Goal: Task Accomplishment & Management: Complete application form

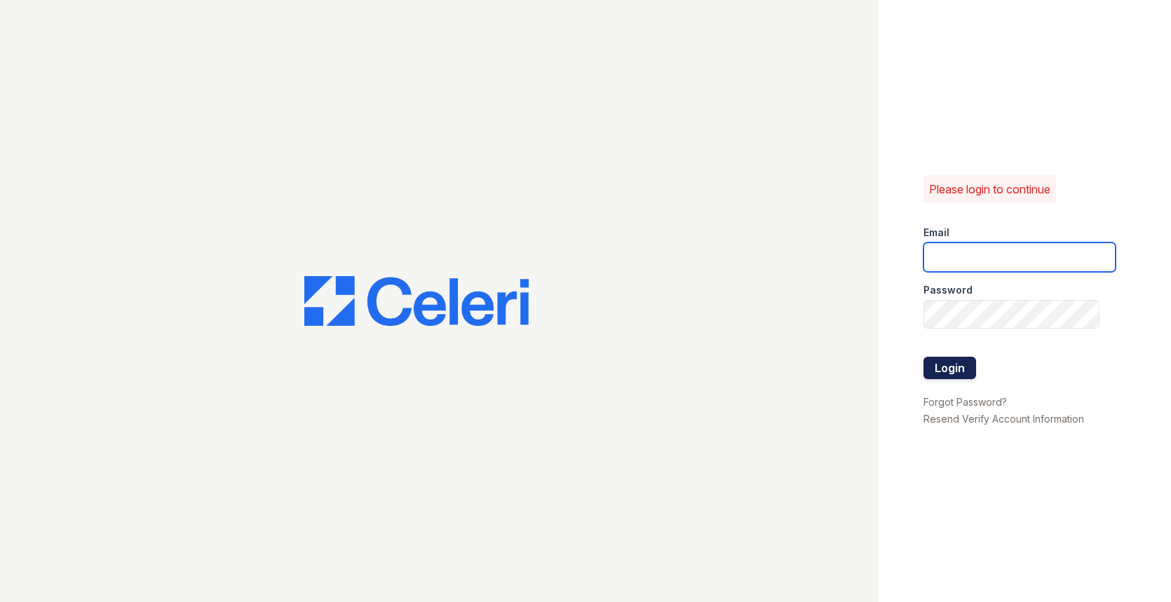
type input "[PERSON_NAME][EMAIL_ADDRESS][DOMAIN_NAME]"
click at [955, 372] on button "Login" at bounding box center [949, 368] width 53 height 22
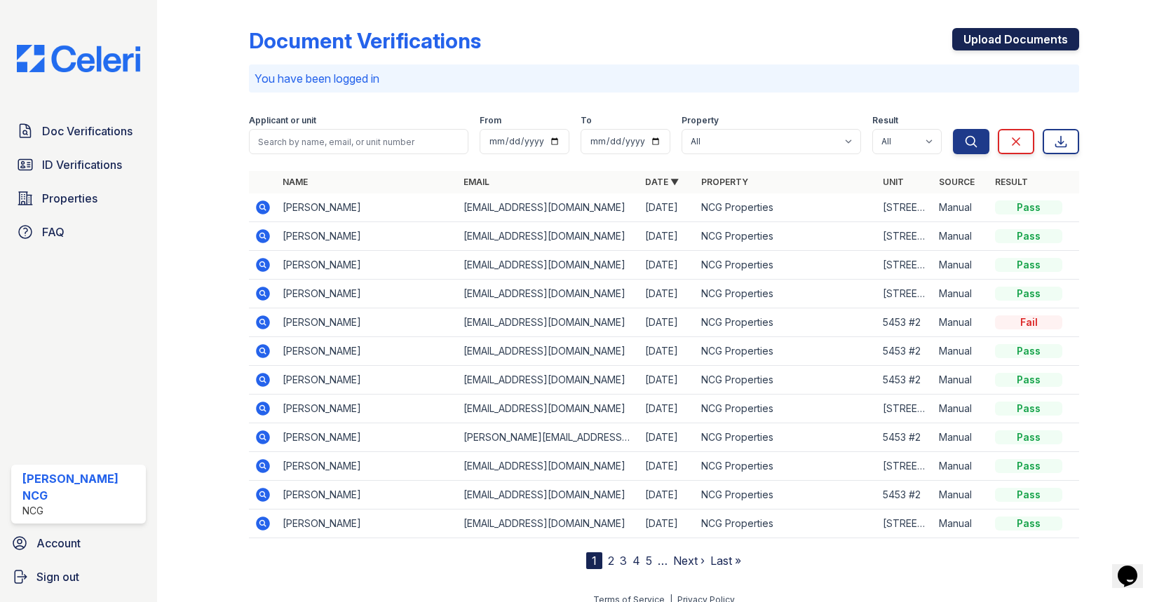
click at [1003, 38] on link "Upload Documents" at bounding box center [1015, 39] width 127 height 22
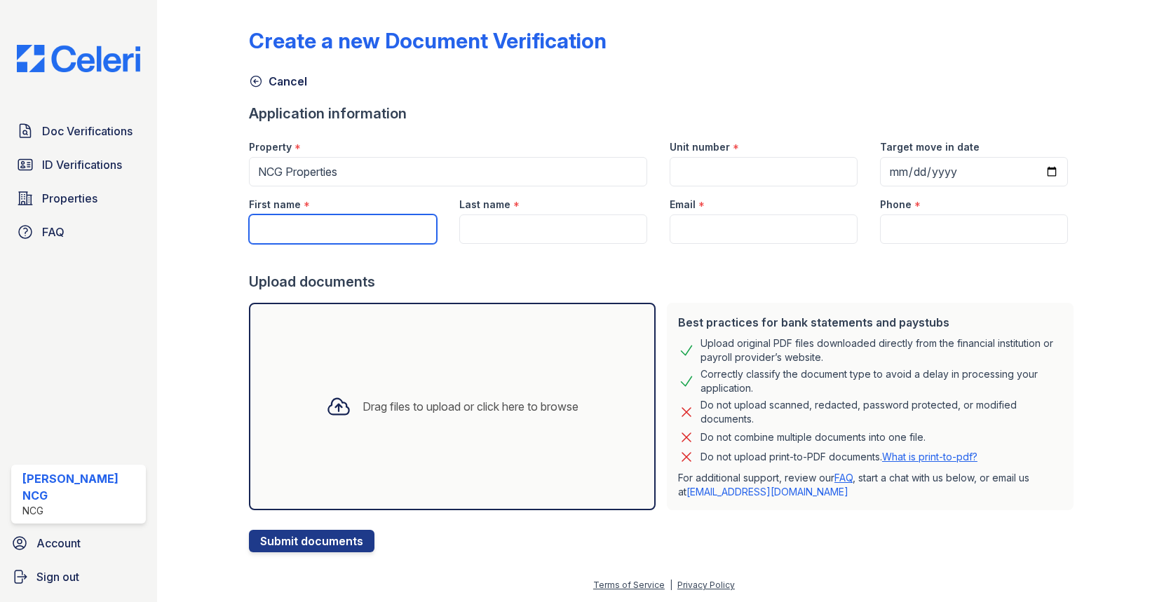
click at [372, 223] on input "First name" at bounding box center [343, 229] width 188 height 29
paste input "Cierra"
type input "Cierra"
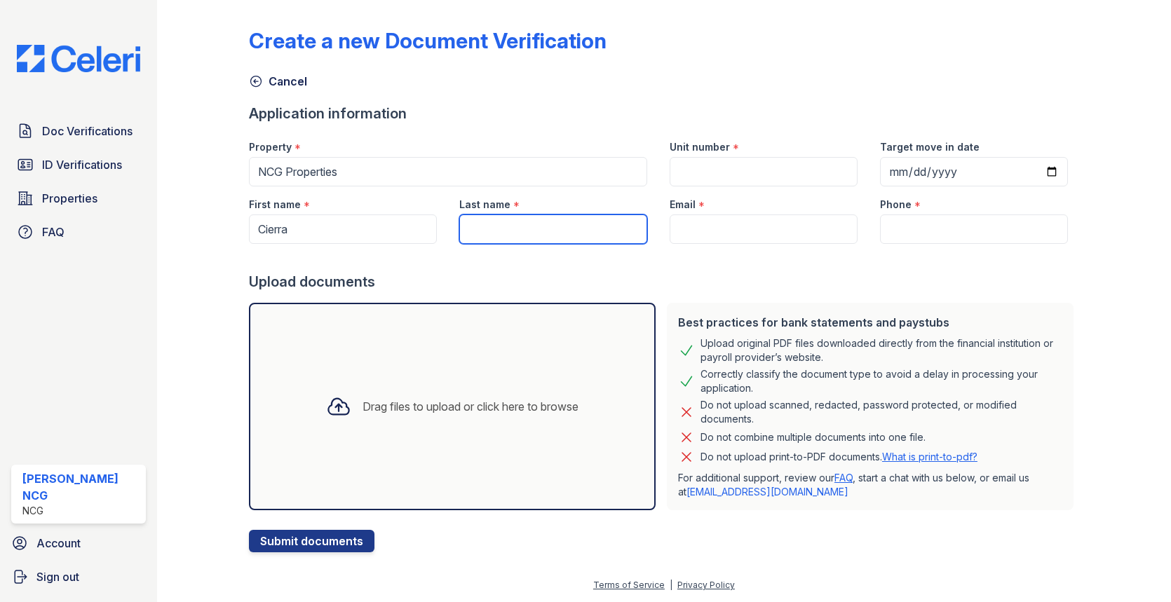
click at [524, 226] on input "Last name" at bounding box center [553, 229] width 188 height 29
type input "[PERSON_NAME]"
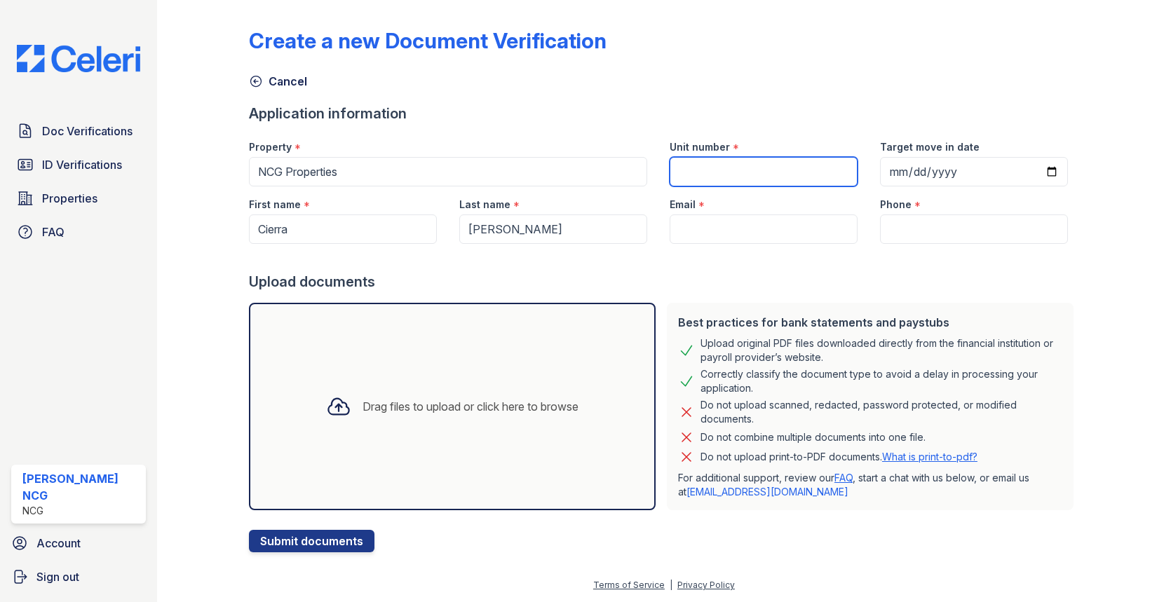
click at [693, 168] on input "Unit number" at bounding box center [764, 171] width 188 height 29
type input "[STREET_ADDRESS][PERSON_NAME]"
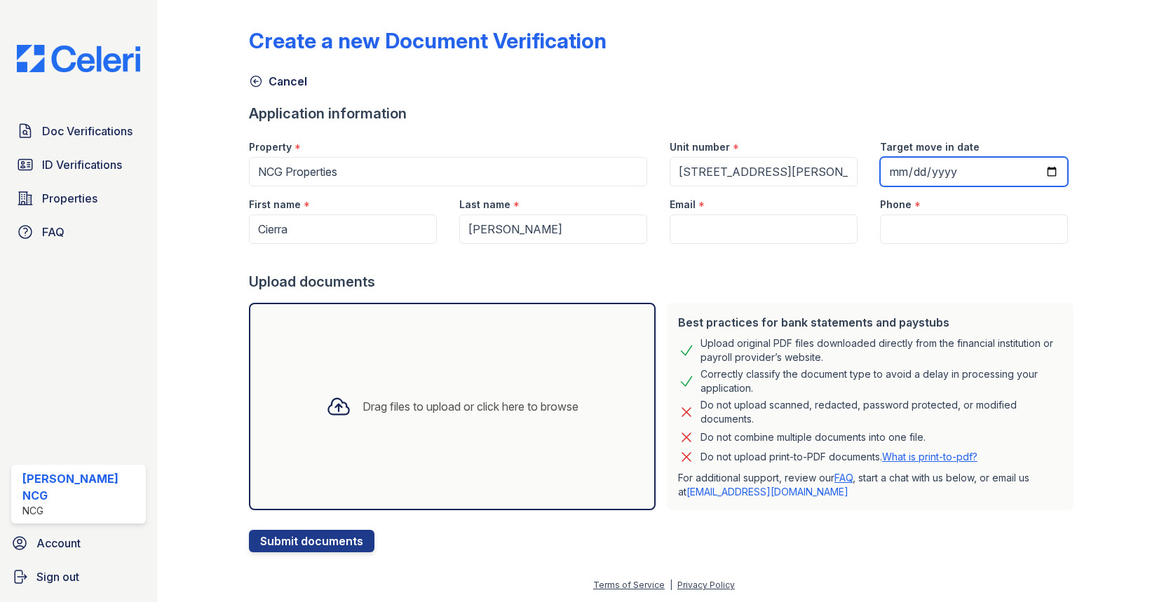
click at [895, 171] on input "Target move in date" at bounding box center [974, 171] width 188 height 29
type input "2025-10-01"
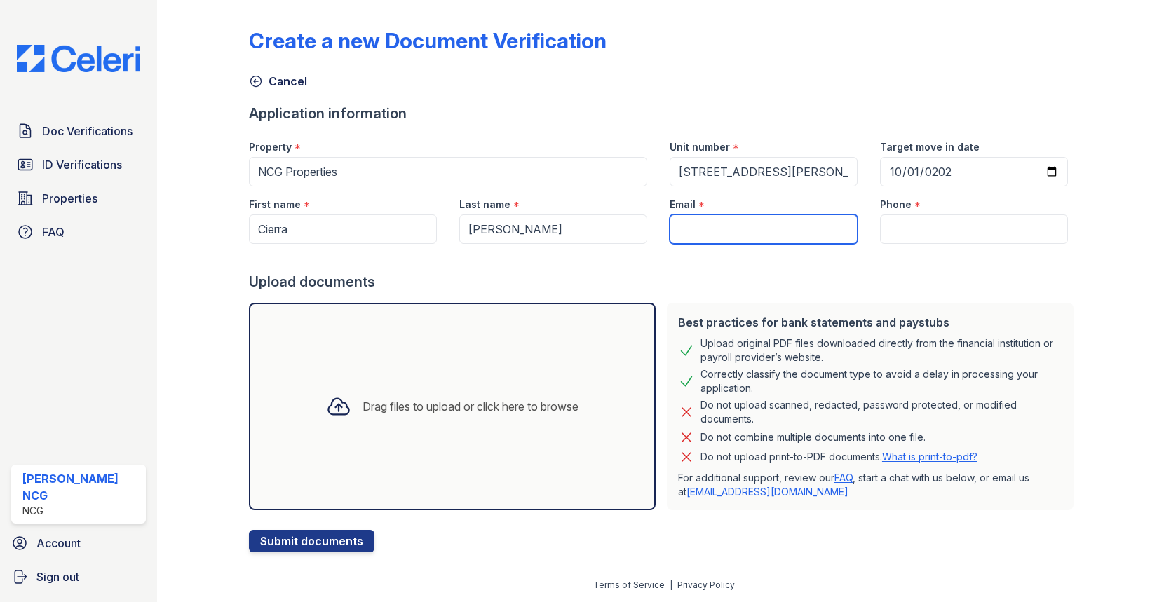
click at [739, 222] on input "Email" at bounding box center [764, 229] width 188 height 29
type input "[EMAIL_ADDRESS][DOMAIN_NAME]"
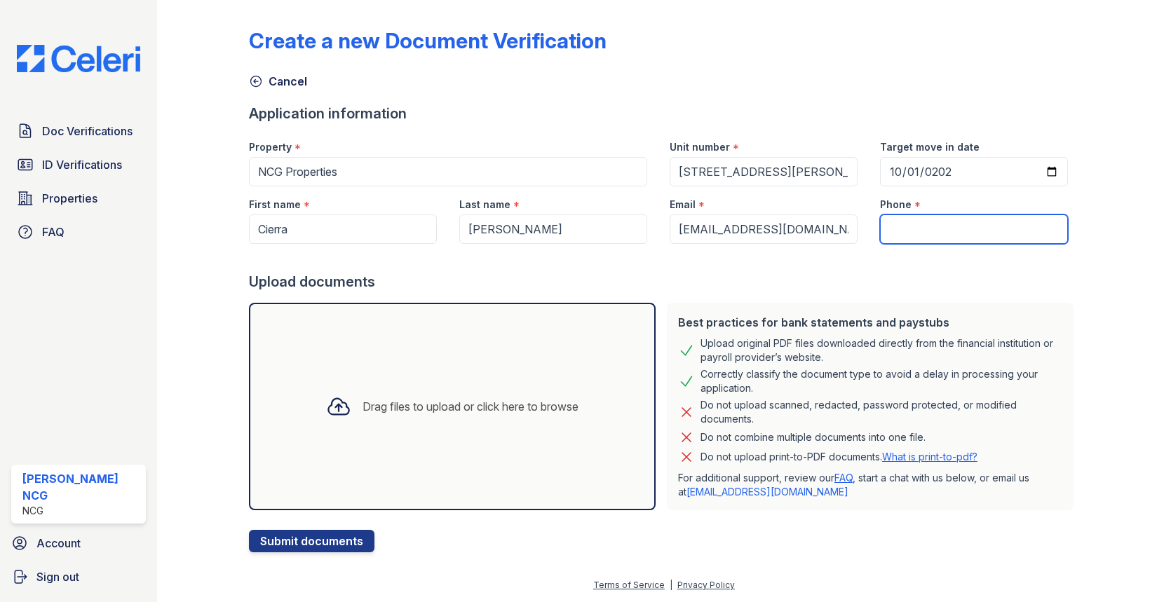
click at [923, 227] on input "Phone" at bounding box center [974, 229] width 188 height 29
type input "7732520600"
click at [828, 273] on div "Upload documents" at bounding box center [664, 282] width 831 height 20
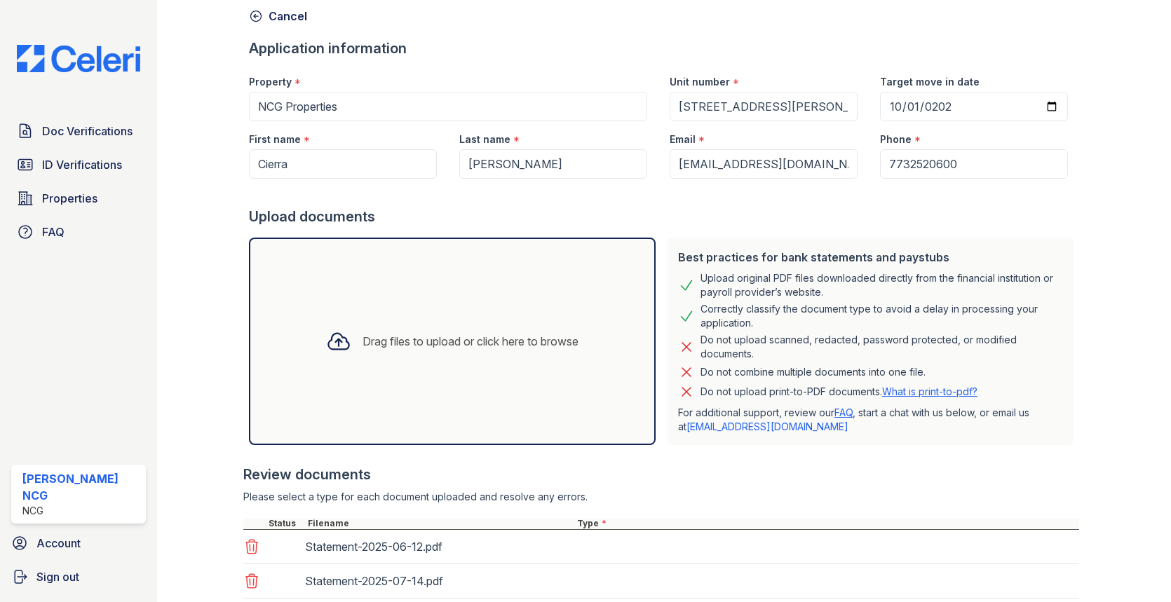
scroll to position [227, 0]
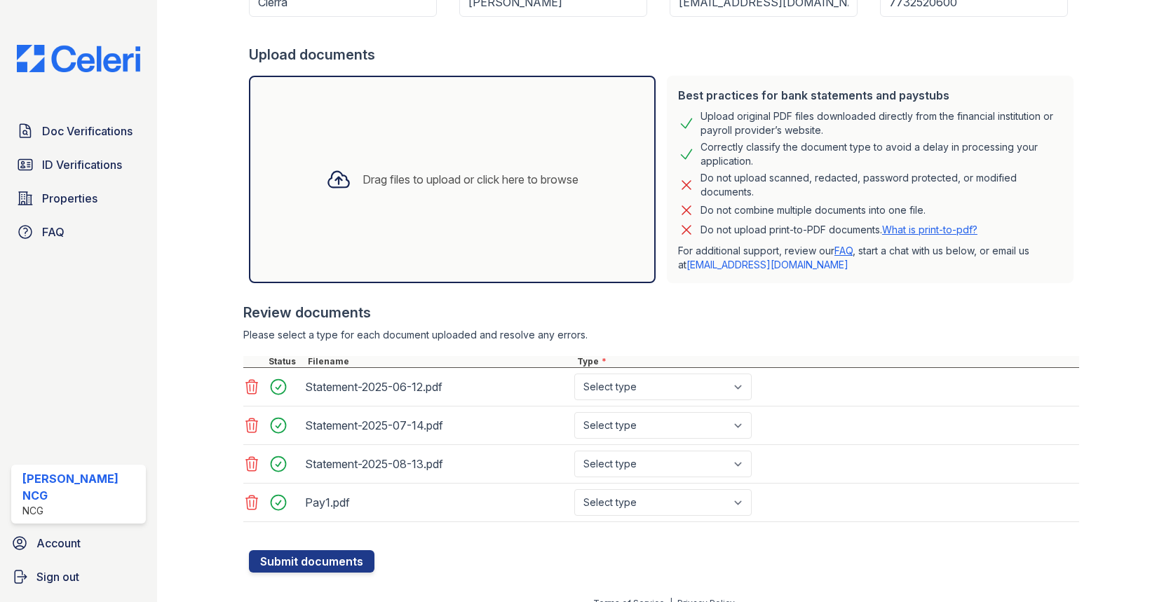
click at [249, 388] on icon at bounding box center [251, 387] width 12 height 14
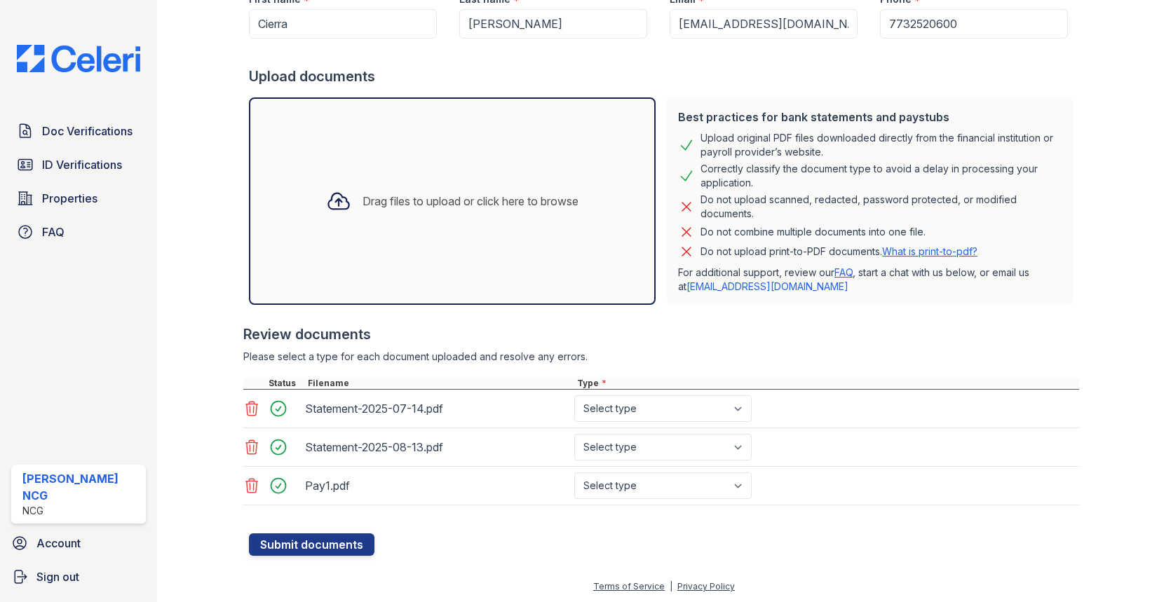
click at [251, 405] on icon at bounding box center [251, 408] width 17 height 17
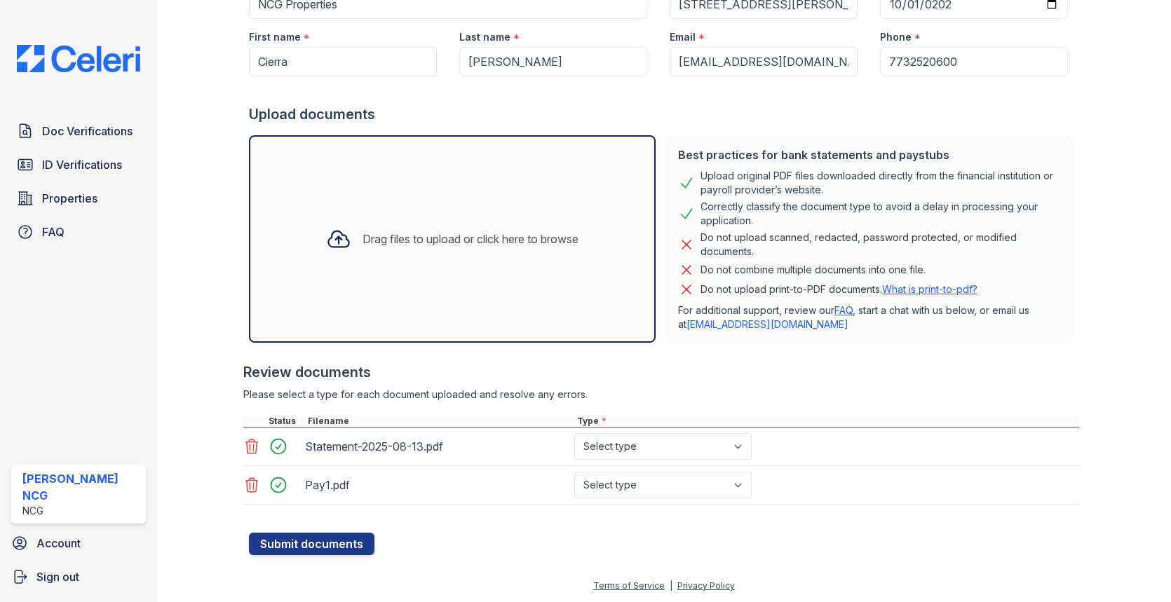
click at [248, 442] on icon at bounding box center [251, 446] width 17 height 17
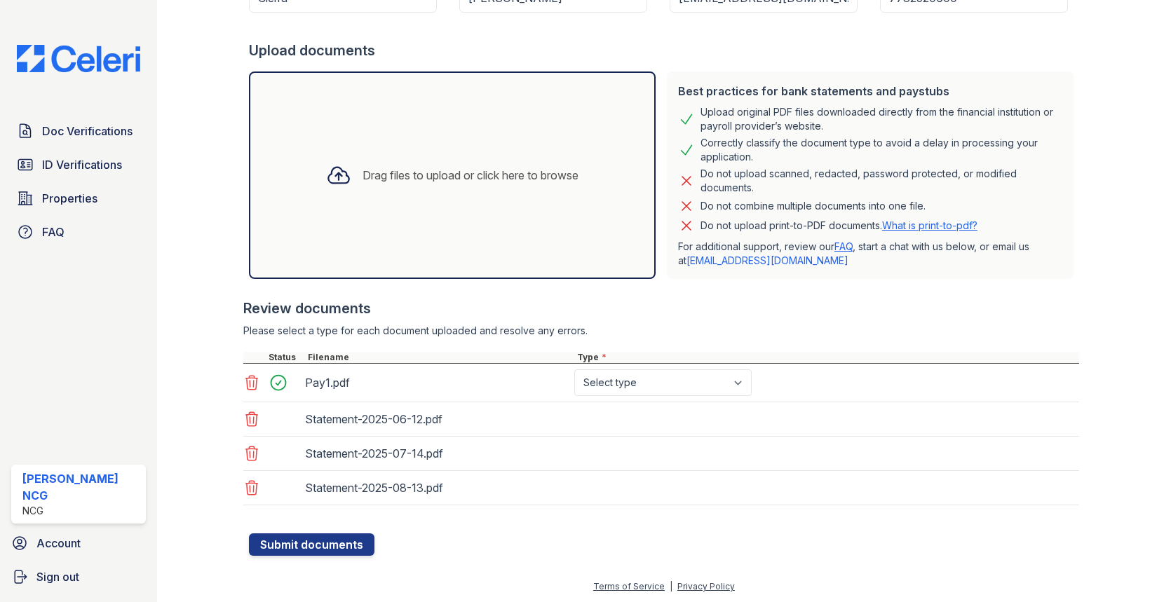
scroll to position [231, 0]
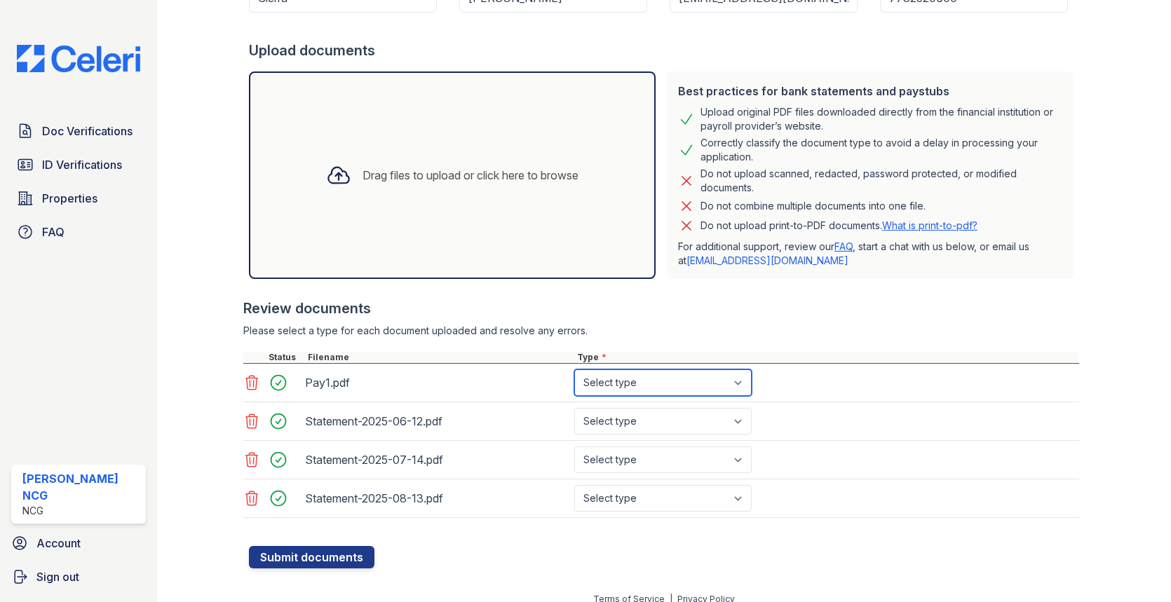
click at [608, 384] on select "Select type Paystub Bank Statement Offer Letter Tax Documents Benefit Award Let…" at bounding box center [662, 383] width 177 height 27
select select "paystub"
click at [574, 370] on select "Select type Paystub Bank Statement Offer Letter Tax Documents Benefit Award Let…" at bounding box center [662, 383] width 177 height 27
click at [613, 421] on select "Select type Paystub Bank Statement Offer Letter Tax Documents Benefit Award Let…" at bounding box center [662, 421] width 177 height 27
select select "bank_statement"
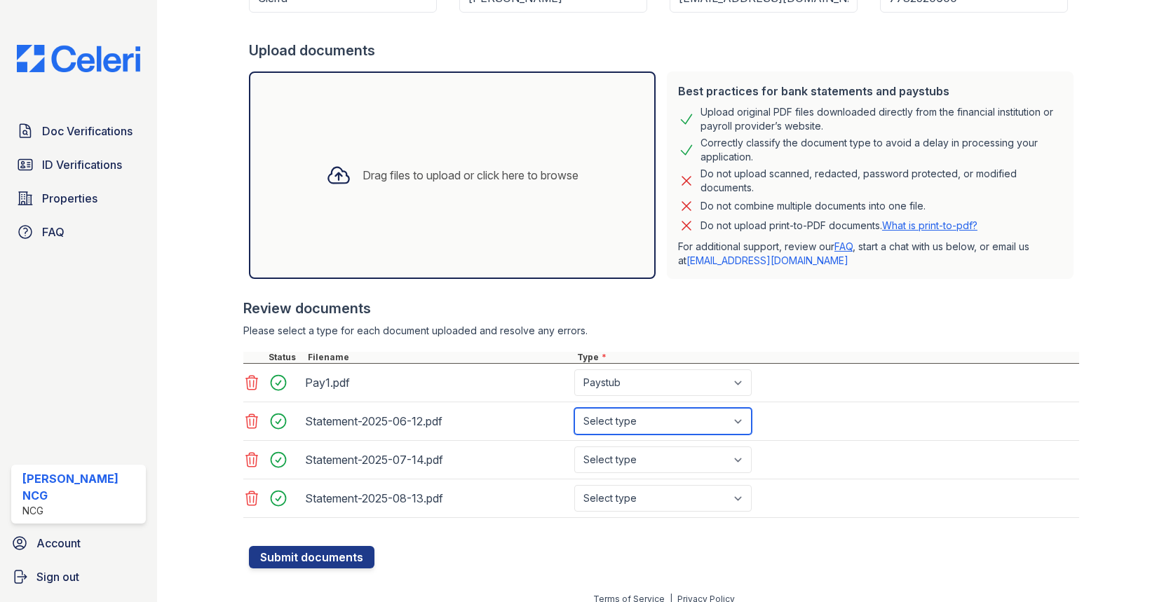
click at [574, 408] on select "Select type Paystub Bank Statement Offer Letter Tax Documents Benefit Award Let…" at bounding box center [662, 421] width 177 height 27
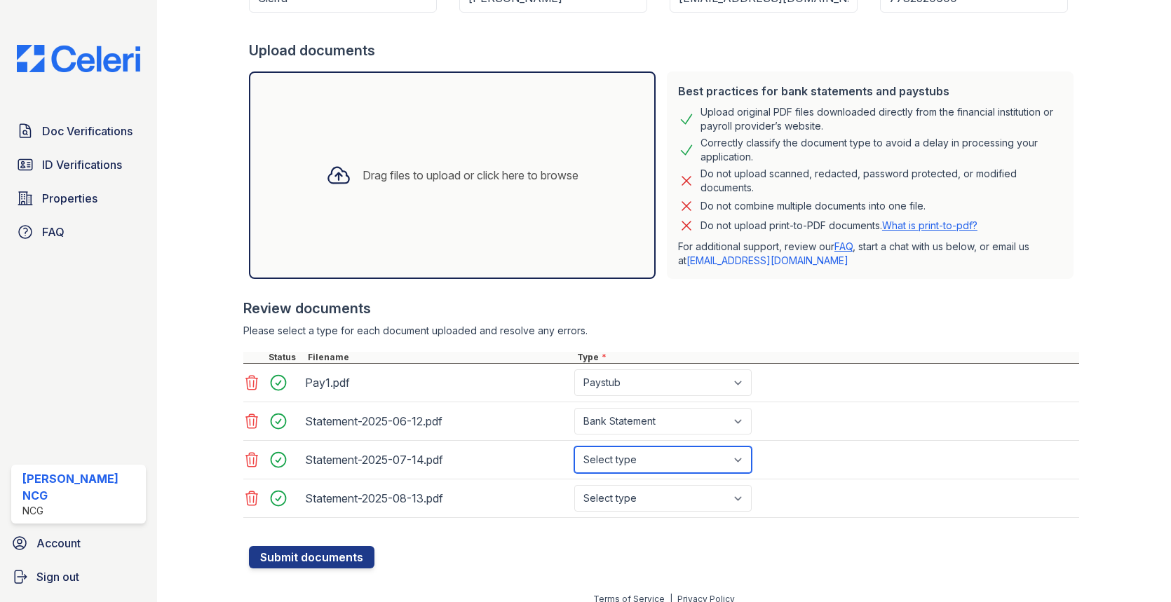
click at [621, 450] on select "Select type Paystub Bank Statement Offer Letter Tax Documents Benefit Award Let…" at bounding box center [662, 460] width 177 height 27
select select "bank_statement"
click at [574, 447] on select "Select type Paystub Bank Statement Offer Letter Tax Documents Benefit Award Let…" at bounding box center [662, 460] width 177 height 27
click at [613, 498] on select "Select type Paystub Bank Statement Offer Letter Tax Documents Benefit Award Let…" at bounding box center [662, 498] width 177 height 27
select select "bank_statement"
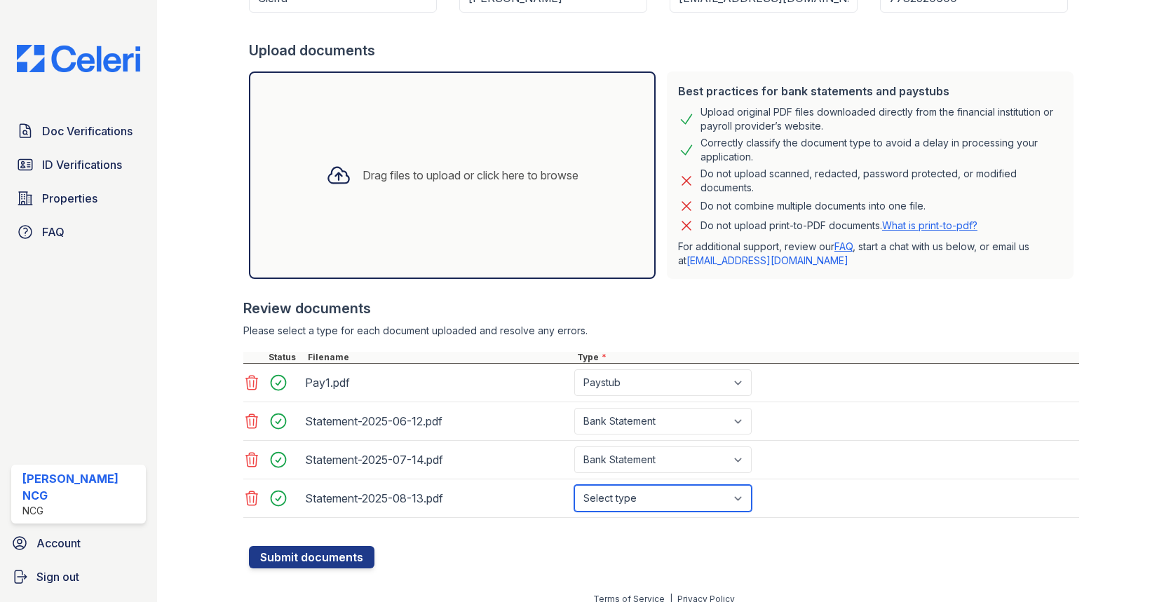
click at [574, 485] on select "Select type Paystub Bank Statement Offer Letter Tax Documents Benefit Award Let…" at bounding box center [662, 498] width 177 height 27
click at [672, 301] on div "Review documents" at bounding box center [661, 309] width 837 height 20
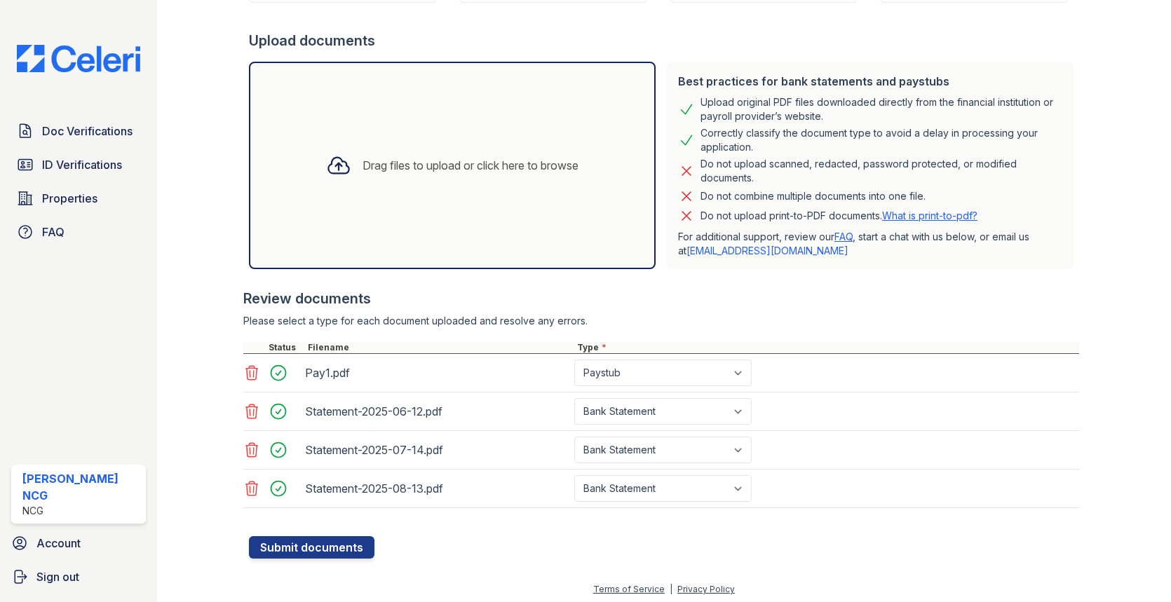
scroll to position [244, 0]
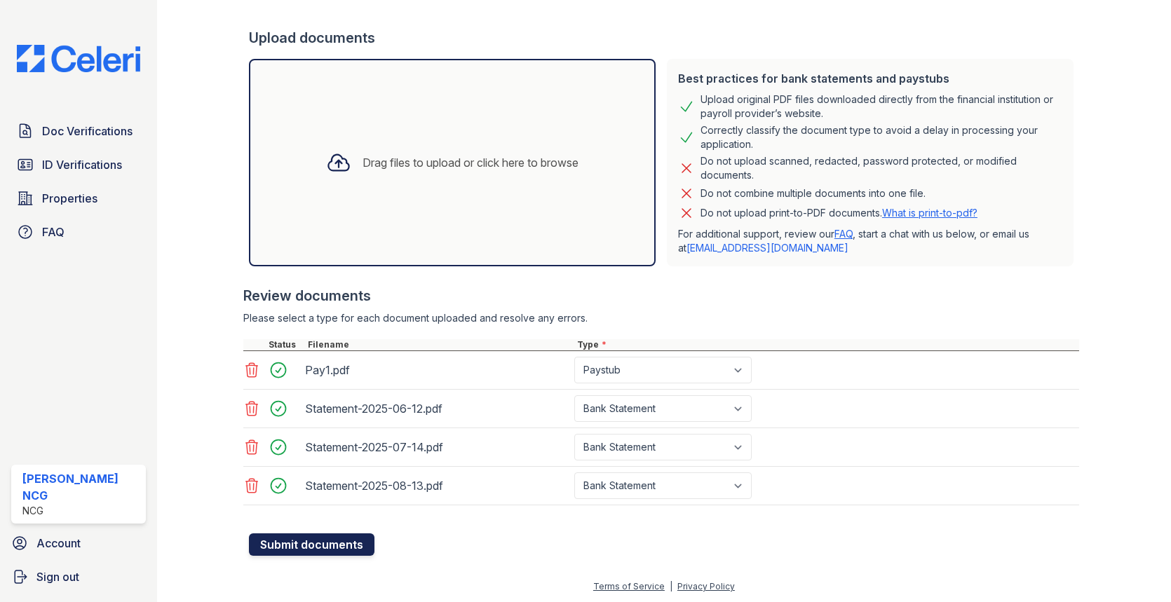
click at [351, 543] on button "Submit documents" at bounding box center [312, 545] width 126 height 22
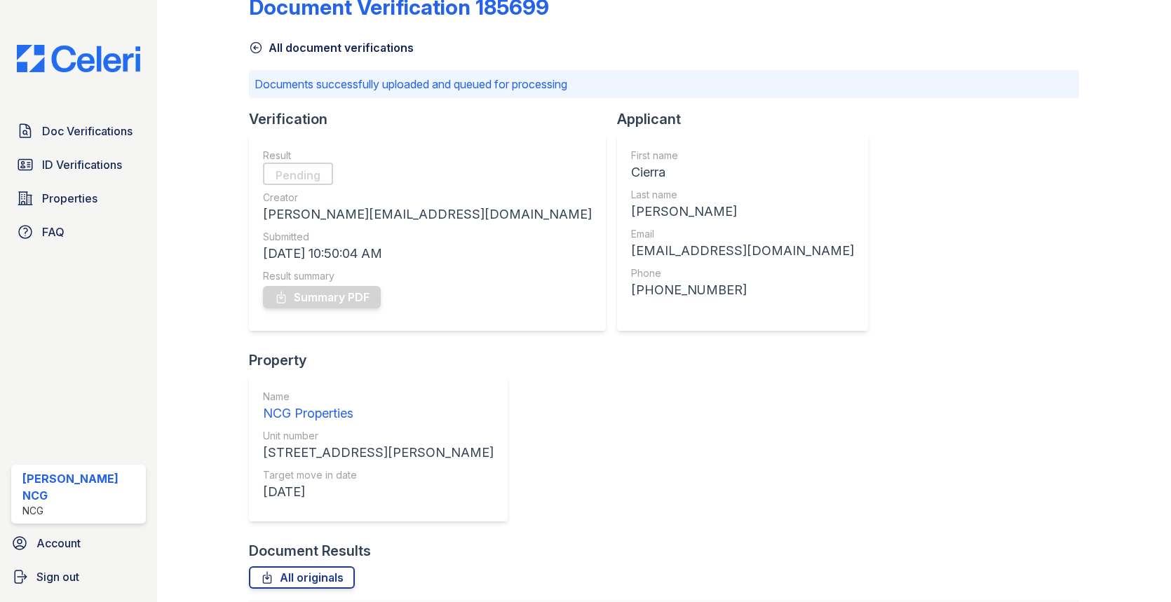
scroll to position [62, 0]
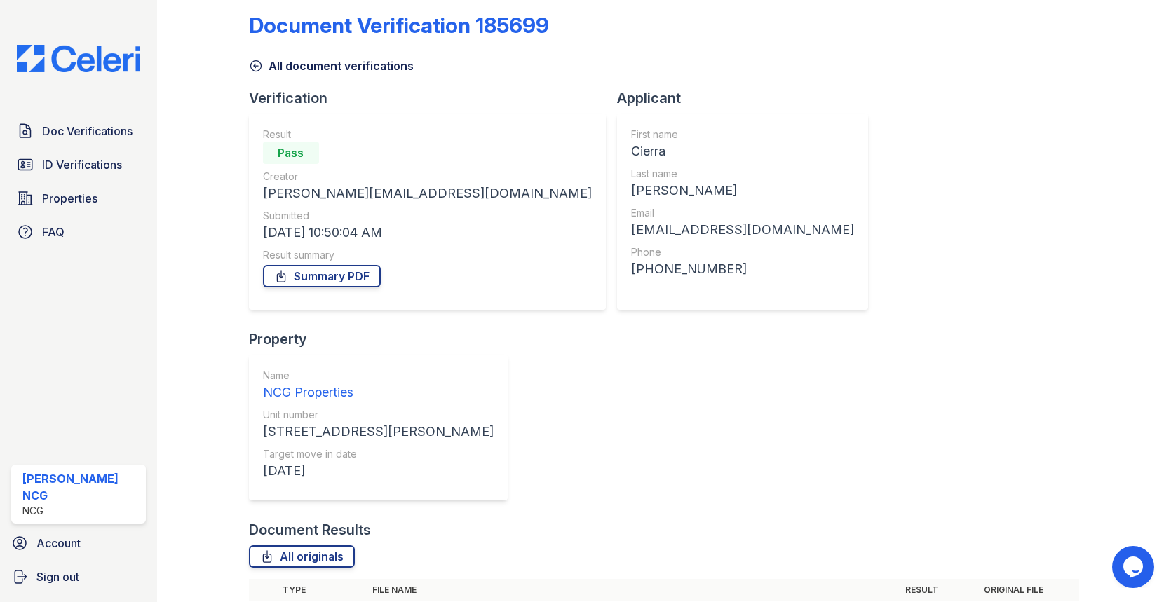
scroll to position [22, 0]
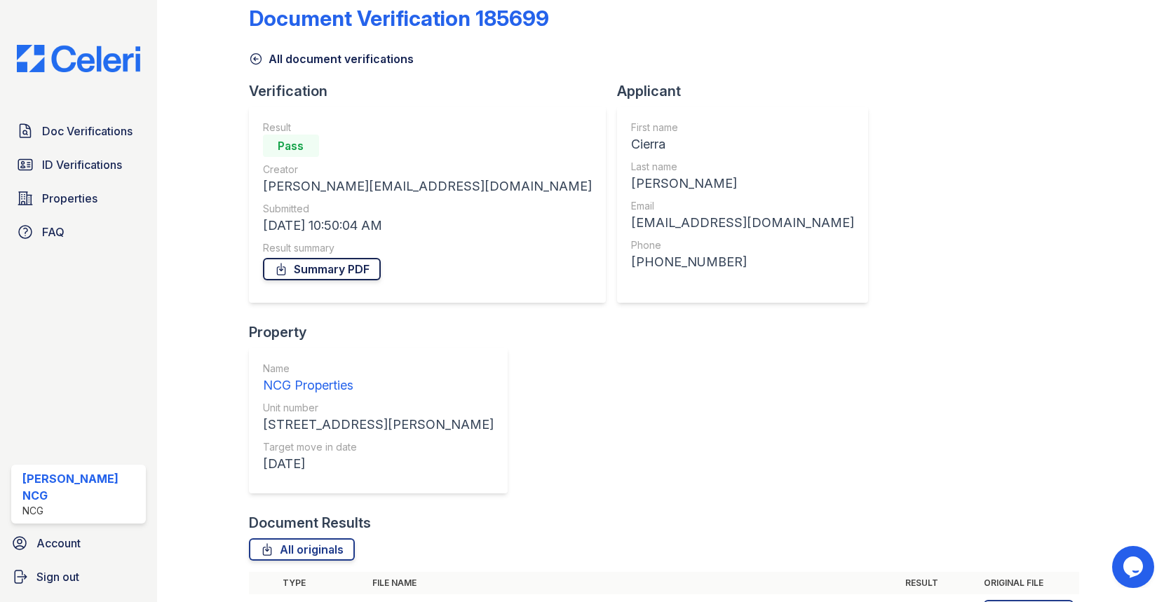
click at [357, 269] on link "Summary PDF" at bounding box center [322, 269] width 118 height 22
click at [121, 136] on span "Doc Verifications" at bounding box center [87, 131] width 90 height 17
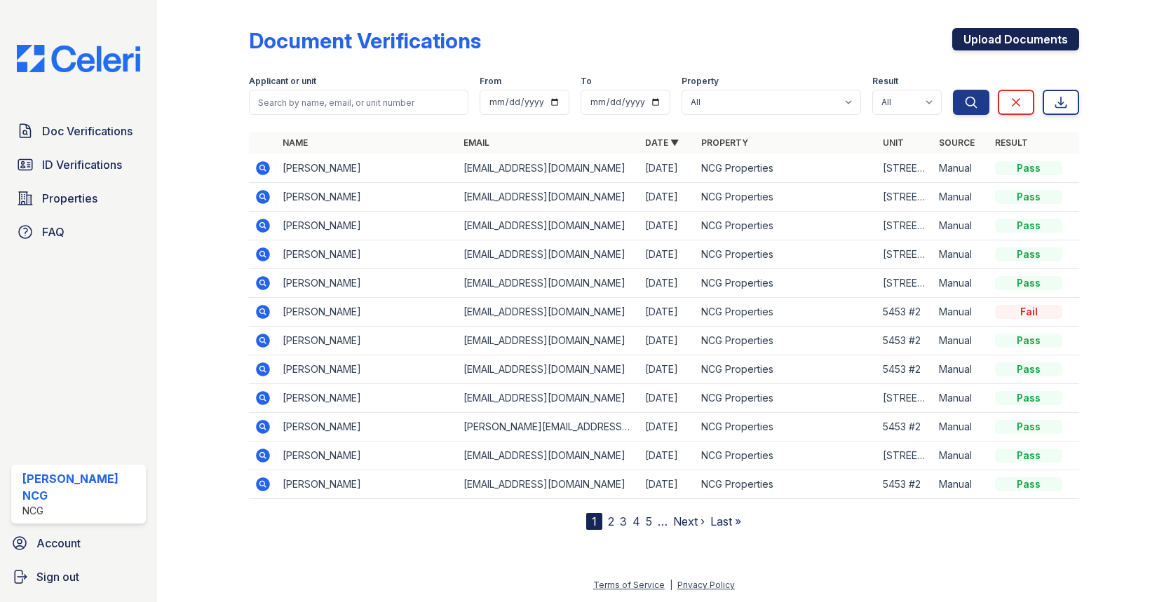
click at [1003, 35] on link "Upload Documents" at bounding box center [1015, 39] width 127 height 22
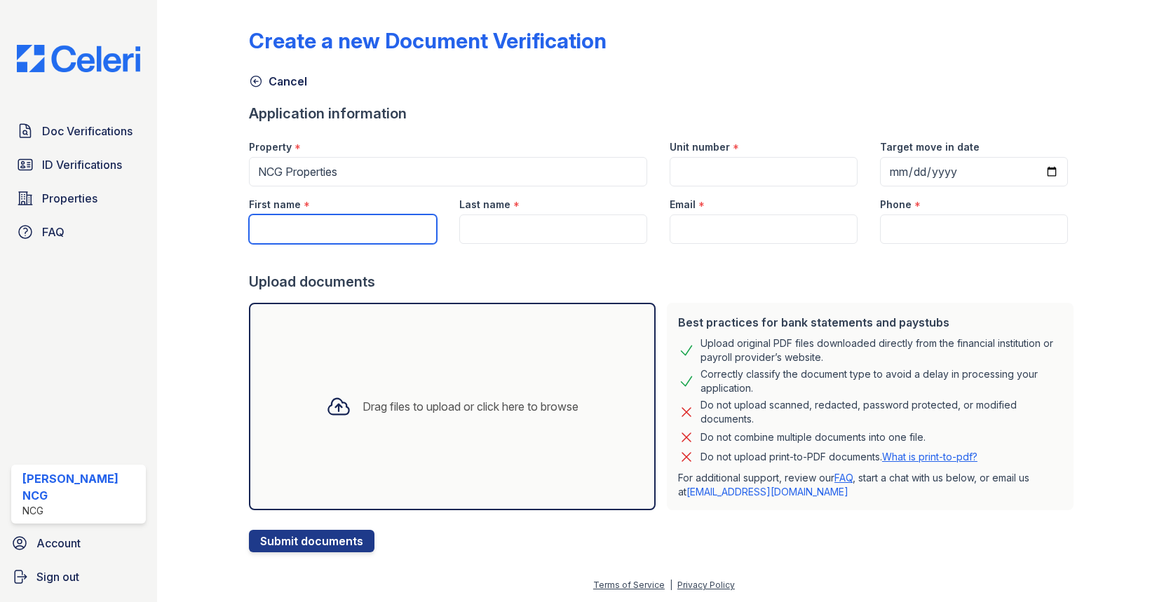
click at [301, 226] on input "First name" at bounding box center [343, 229] width 188 height 29
type input "[PERSON_NAME]"
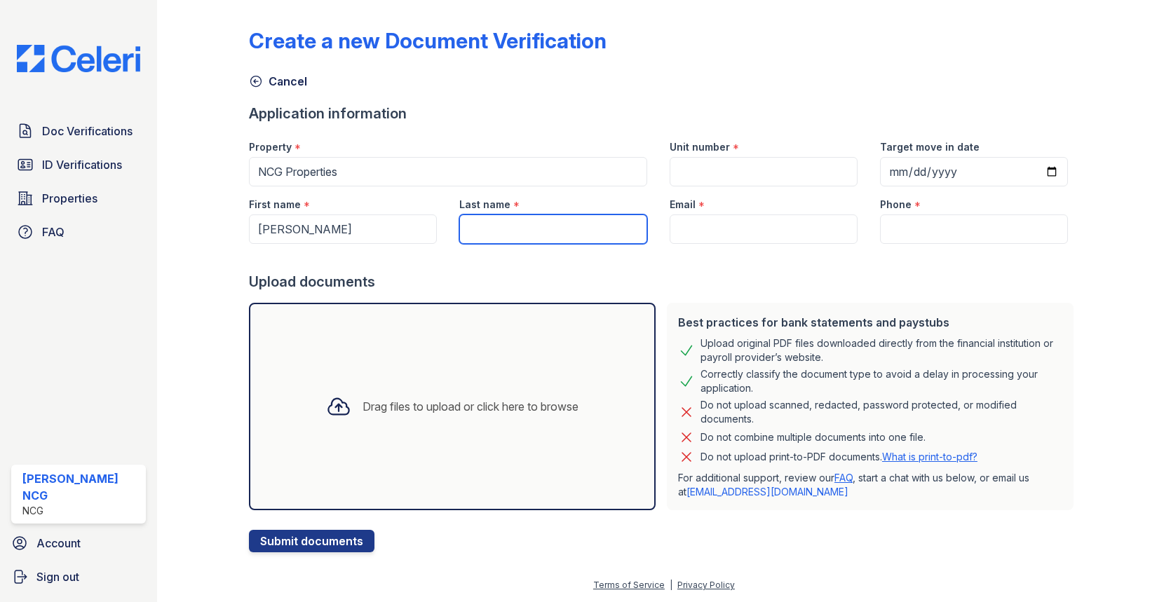
click at [517, 217] on input "Last name" at bounding box center [553, 229] width 188 height 29
type input "[PERSON_NAME]"
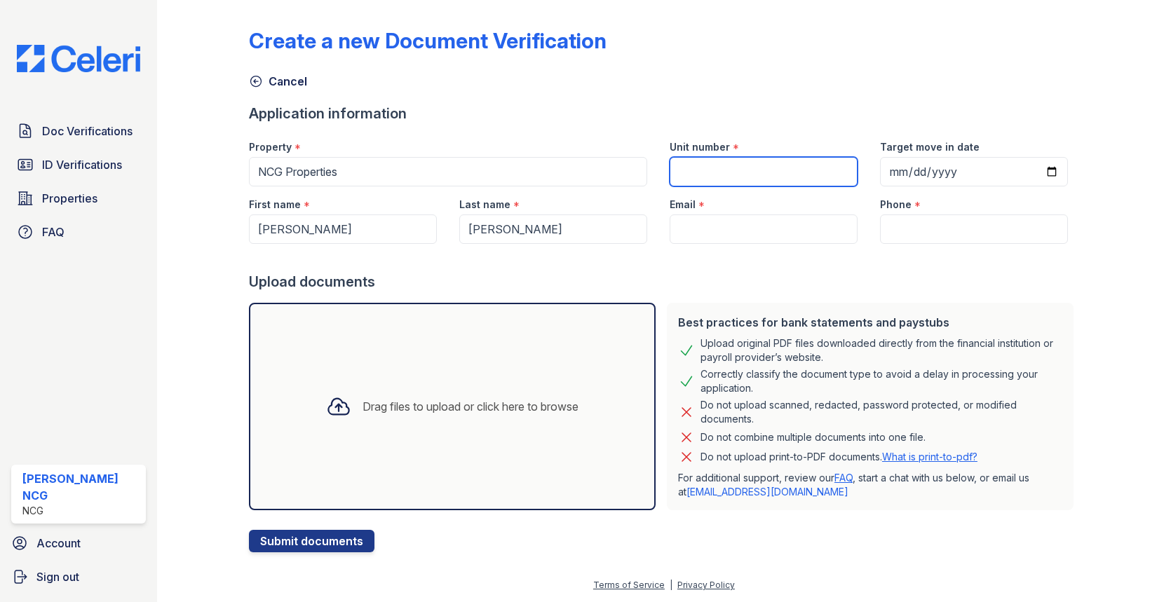
click at [727, 168] on input "Unit number" at bounding box center [764, 171] width 188 height 29
type input "[STREET_ADDRESS][PERSON_NAME]"
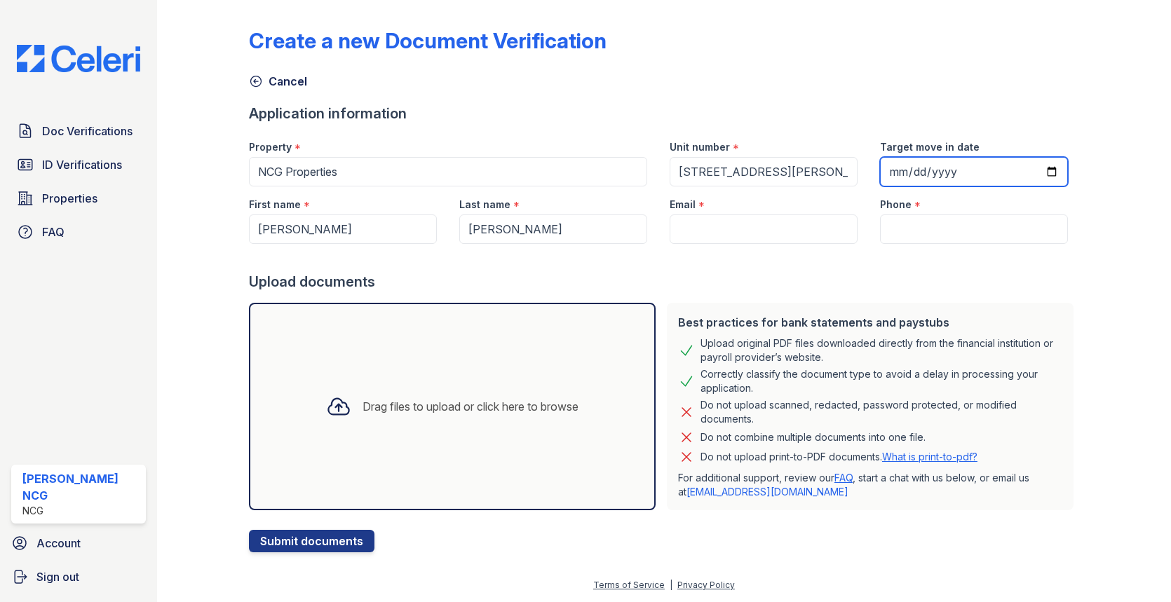
click at [894, 175] on input "Target move in date" at bounding box center [974, 171] width 188 height 29
type input "2025-10-01"
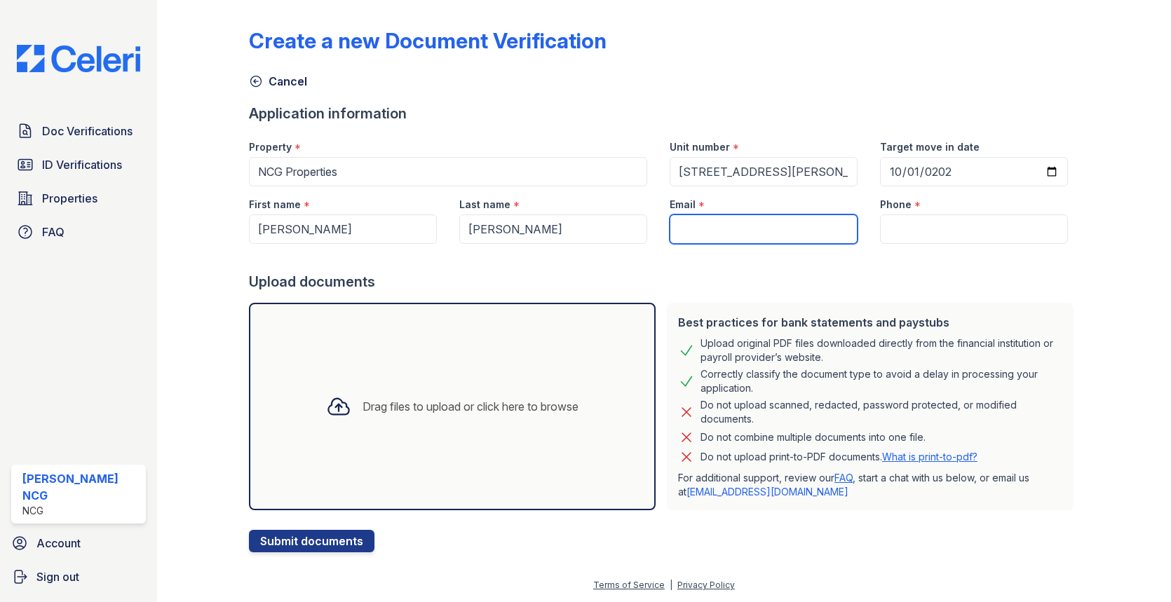
click at [686, 224] on input "Email" at bounding box center [764, 229] width 188 height 29
type input "[EMAIL_ADDRESS][DOMAIN_NAME]"
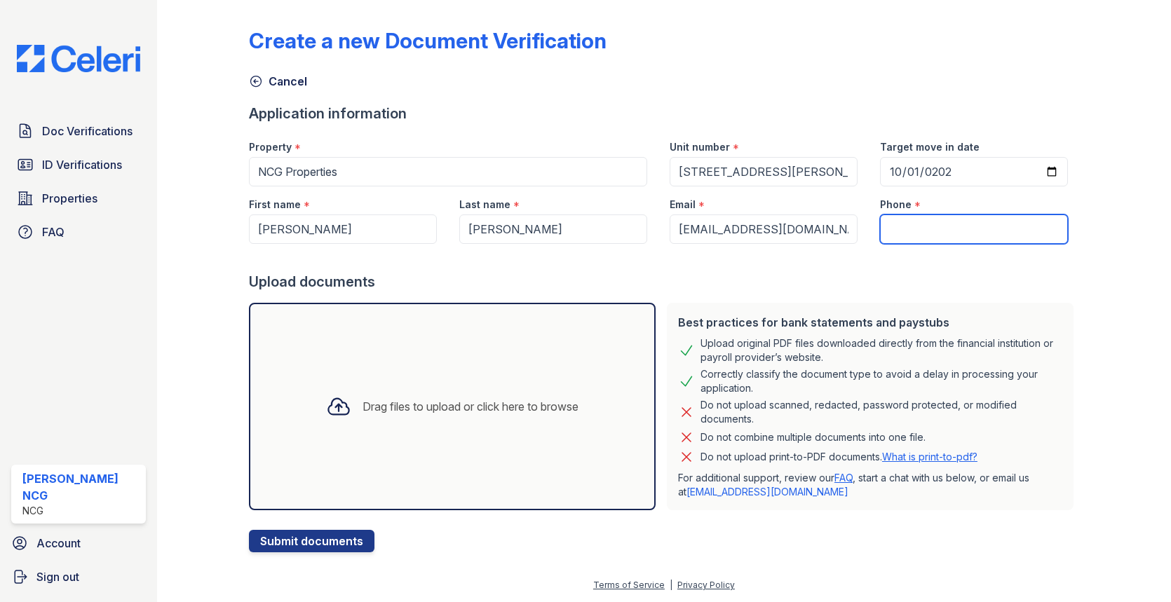
drag, startPoint x: 914, startPoint y: 220, endPoint x: 926, endPoint y: 233, distance: 17.4
click at [915, 220] on input "Phone" at bounding box center [974, 229] width 188 height 29
type input "7732520600"
drag, startPoint x: 846, startPoint y: 283, endPoint x: 836, endPoint y: 287, distance: 11.3
click at [846, 283] on div "Upload documents" at bounding box center [664, 282] width 831 height 20
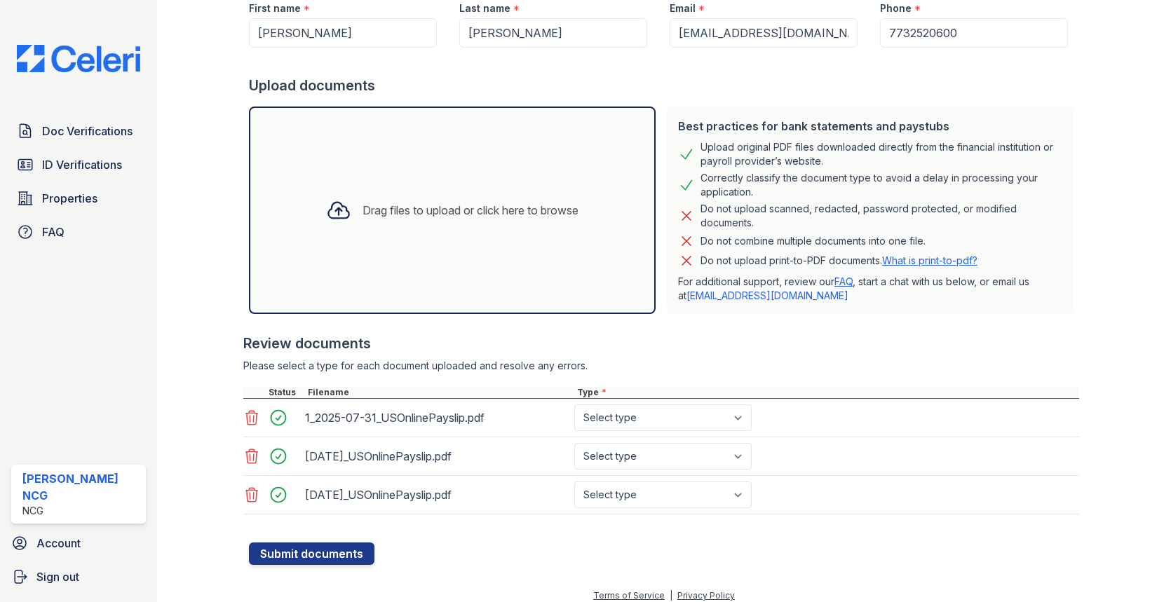
scroll to position [205, 0]
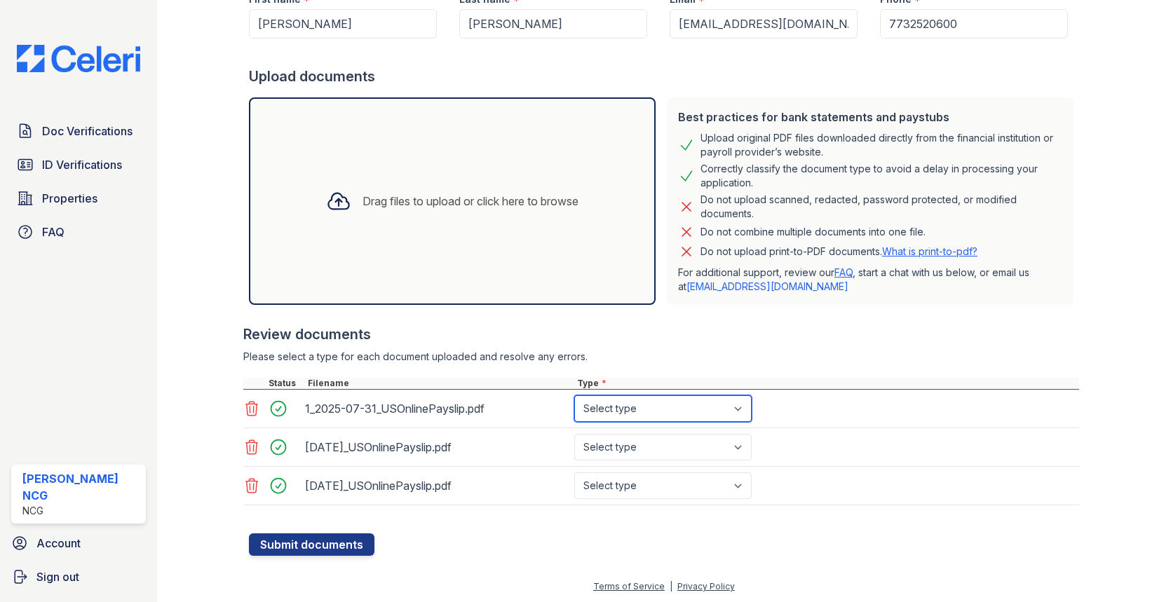
click at [604, 408] on select "Select type Paystub Bank Statement Offer Letter Tax Documents Benefit Award Let…" at bounding box center [662, 408] width 177 height 27
select select "paystub"
click at [574, 395] on select "Select type Paystub Bank Statement Offer Letter Tax Documents Benefit Award Let…" at bounding box center [662, 408] width 177 height 27
click at [618, 447] on select "Select type Paystub Bank Statement Offer Letter Tax Documents Benefit Award Let…" at bounding box center [662, 447] width 177 height 27
select select "paystub"
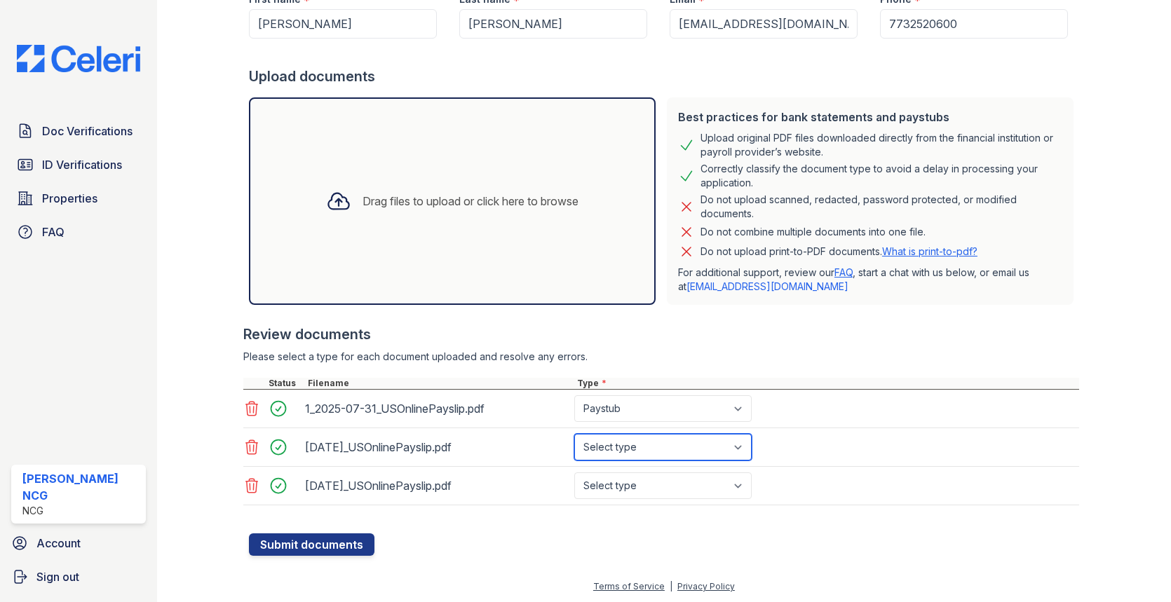
click at [574, 434] on select "Select type Paystub Bank Statement Offer Letter Tax Documents Benefit Award Let…" at bounding box center [662, 447] width 177 height 27
click at [621, 485] on select "Select type Paystub Bank Statement Offer Letter Tax Documents Benefit Award Let…" at bounding box center [662, 486] width 177 height 27
select select "paystub"
click at [574, 473] on select "Select type Paystub Bank Statement Offer Letter Tax Documents Benefit Award Let…" at bounding box center [662, 486] width 177 height 27
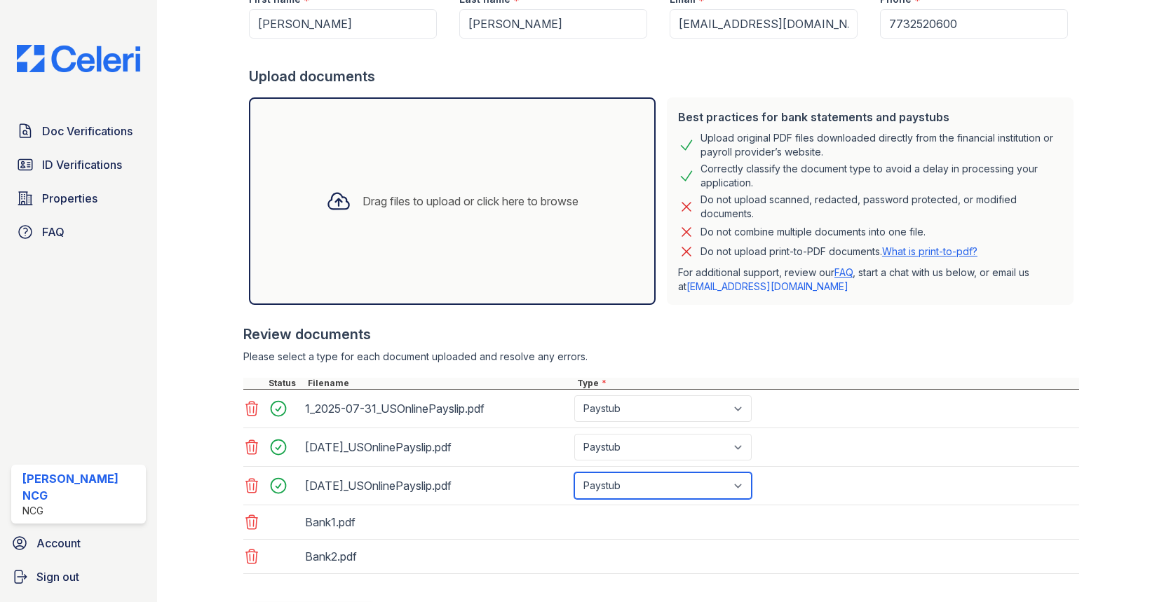
scroll to position [273, 0]
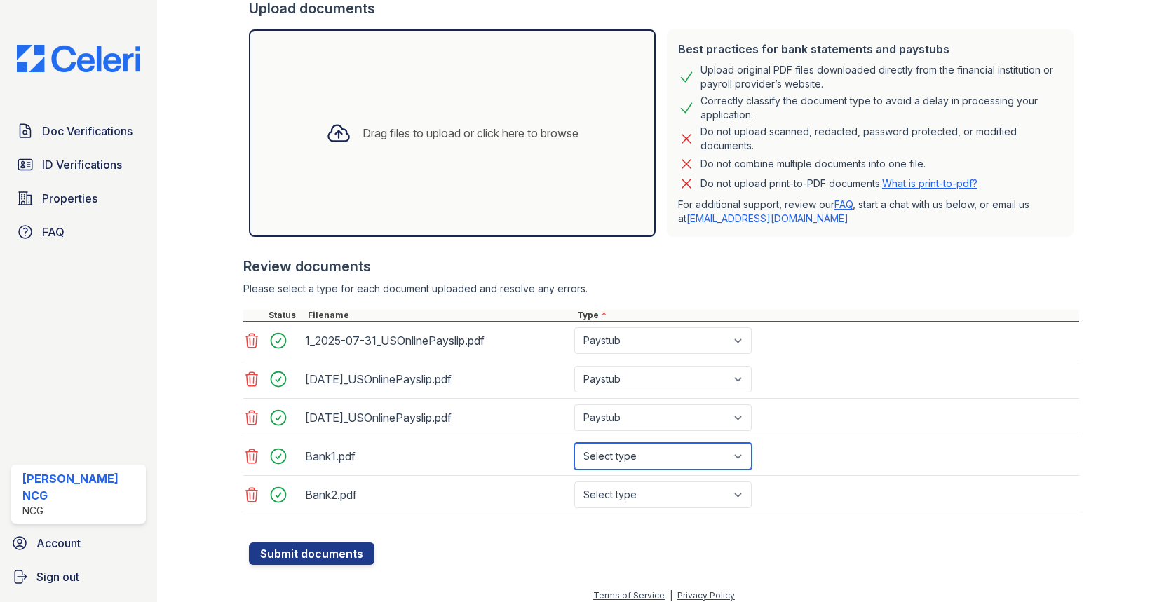
click at [624, 454] on select "Select type Paystub Bank Statement Offer Letter Tax Documents Benefit Award Let…" at bounding box center [662, 456] width 177 height 27
select select "bank_statement"
click at [574, 443] on select "Select type Paystub Bank Statement Offer Letter Tax Documents Benefit Award Let…" at bounding box center [662, 456] width 177 height 27
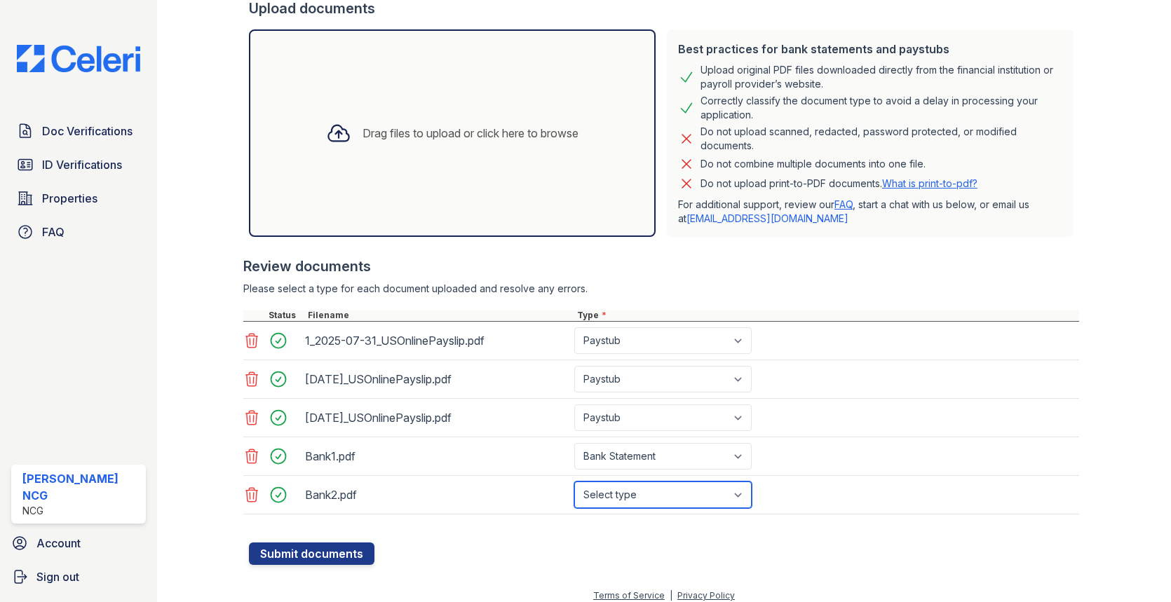
drag, startPoint x: 618, startPoint y: 498, endPoint x: 621, endPoint y: 487, distance: 11.6
click at [618, 498] on select "Select type Paystub Bank Statement Offer Letter Tax Documents Benefit Award Let…" at bounding box center [662, 495] width 177 height 27
select select "bank_statement"
click at [574, 482] on select "Select type Paystub Bank Statement Offer Letter Tax Documents Benefit Award Let…" at bounding box center [662, 495] width 177 height 27
click at [551, 541] on form "Application information Property * NCG Properties Unit number * 4609 S St Lawre…" at bounding box center [664, 197] width 831 height 735
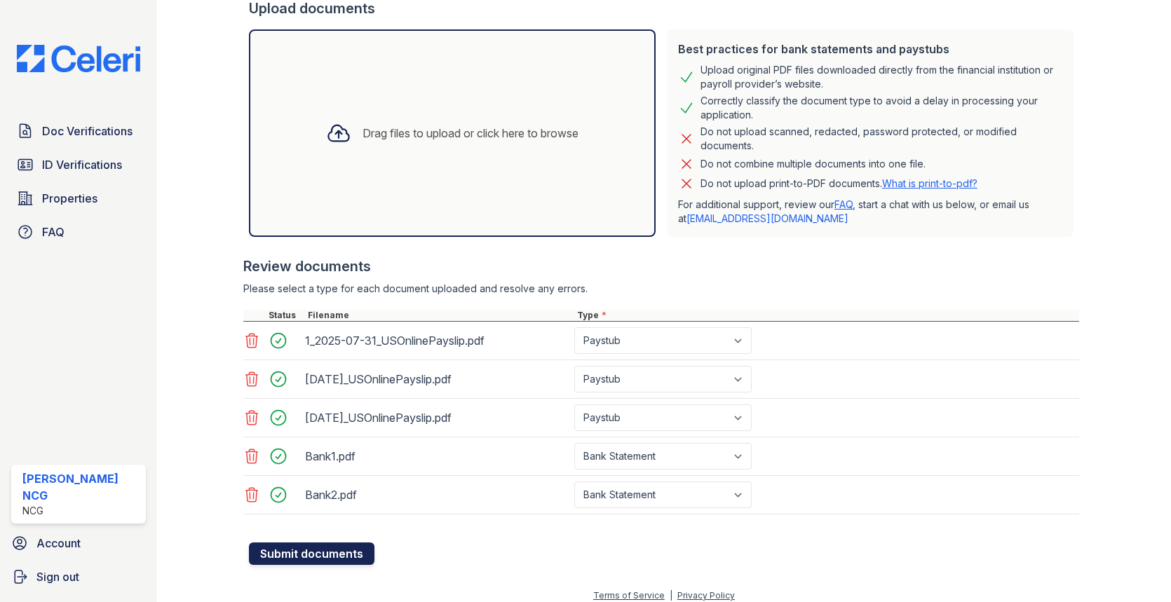
click at [353, 550] on button "Submit documents" at bounding box center [312, 554] width 126 height 22
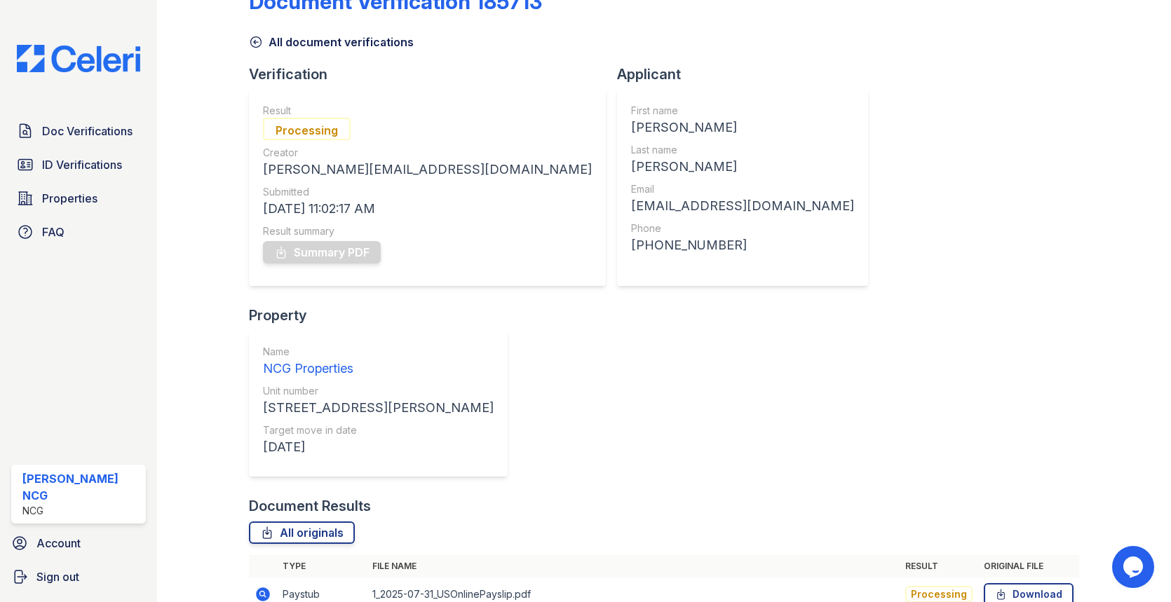
scroll to position [56, 0]
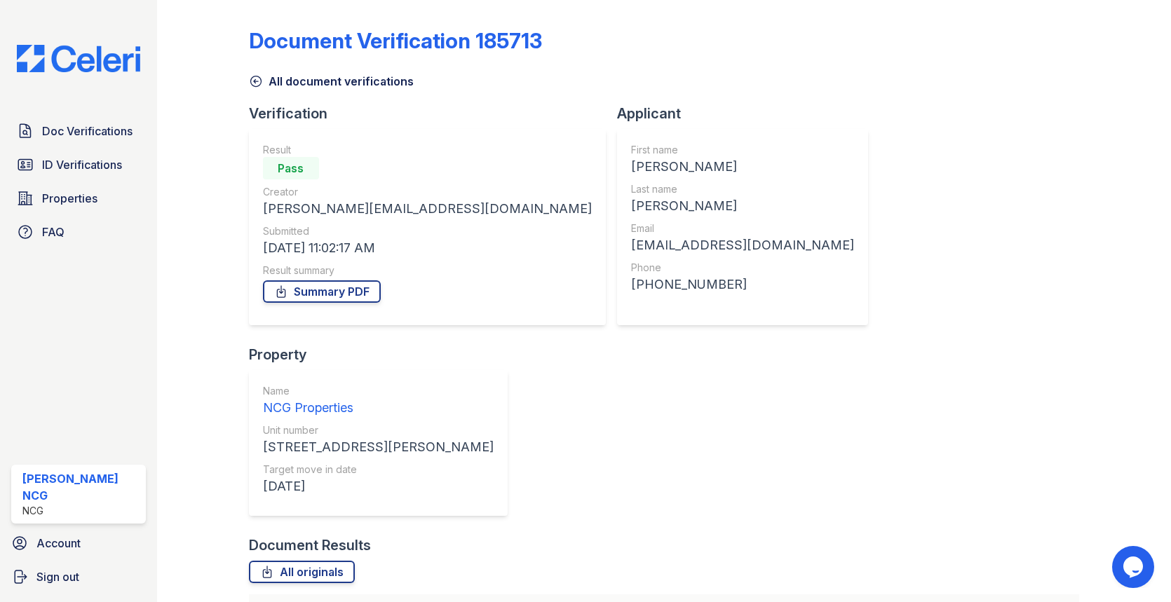
click at [938, 188] on div "Document Verification 185713 All document verifications Verification Result Pas…" at bounding box center [664, 404] width 831 height 797
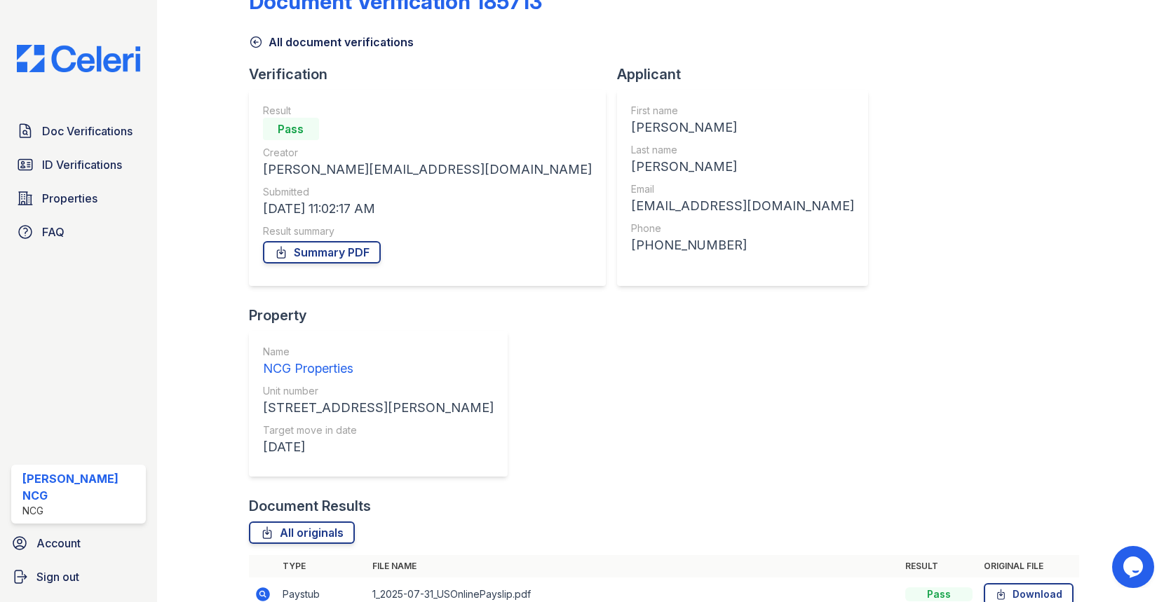
scroll to position [56, 0]
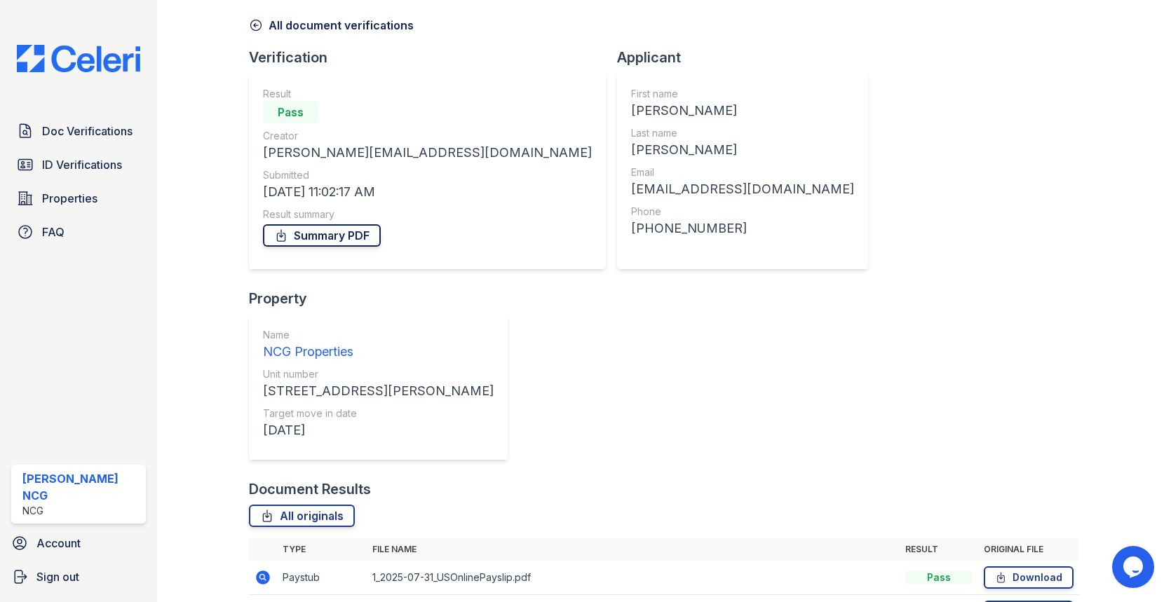
click at [334, 231] on link "Summary PDF" at bounding box center [322, 235] width 118 height 22
